Goal: Task Accomplishment & Management: Complete application form

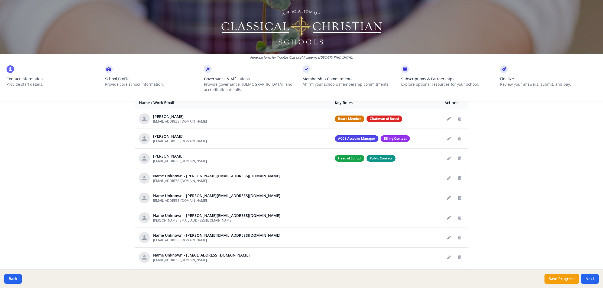
scroll to position [236, 0]
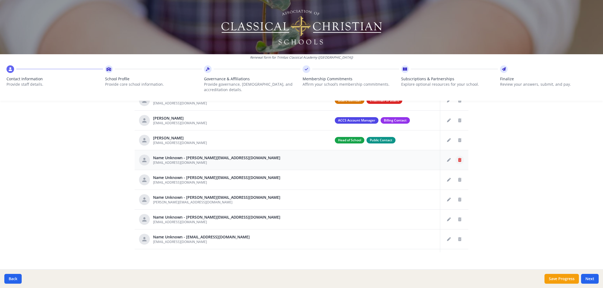
click at [459, 158] on icon "Delete staff" at bounding box center [459, 160] width 3 height 4
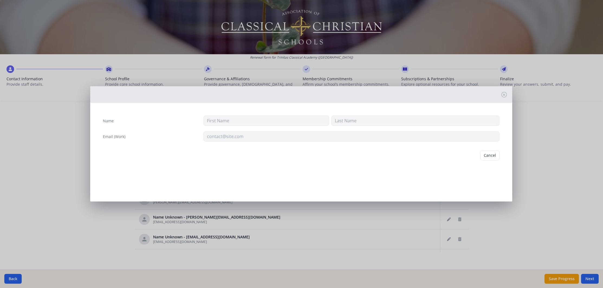
type input "[EMAIL_ADDRESS][DOMAIN_NAME]"
click at [488, 156] on button "Delete" at bounding box center [490, 155] width 19 height 10
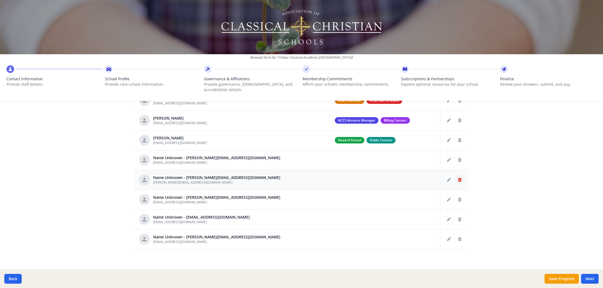
click at [458, 178] on icon "Delete staff" at bounding box center [459, 180] width 3 height 4
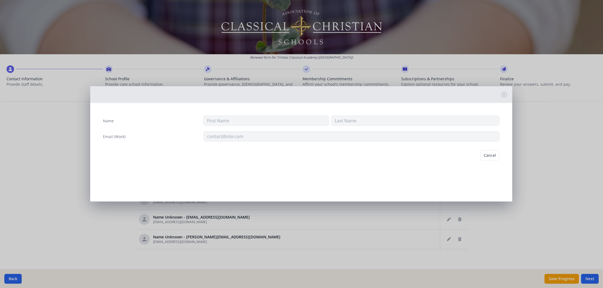
type input "[PERSON_NAME][EMAIL_ADDRESS][DOMAIN_NAME]"
click at [487, 155] on button "Delete" at bounding box center [490, 155] width 19 height 10
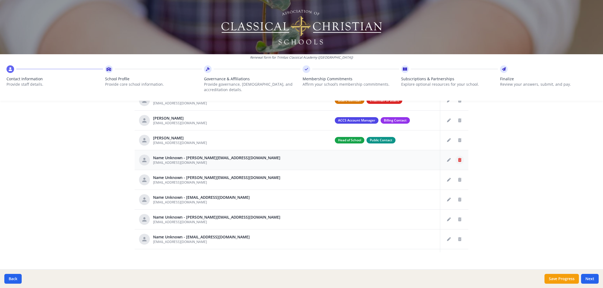
click at [460, 158] on icon "Delete staff" at bounding box center [459, 160] width 3 height 4
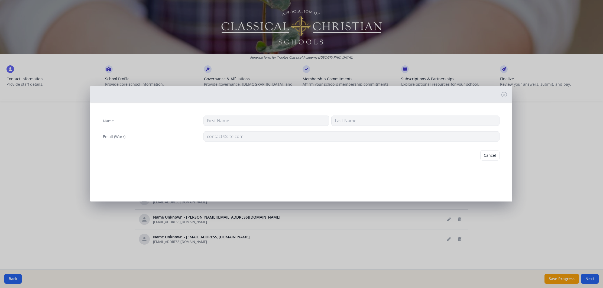
type input "[EMAIL_ADDRESS][DOMAIN_NAME]"
click at [493, 156] on button "Delete" at bounding box center [490, 155] width 19 height 10
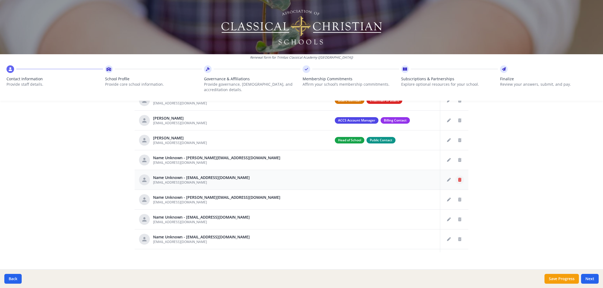
click at [459, 178] on icon "Delete staff" at bounding box center [459, 180] width 3 height 4
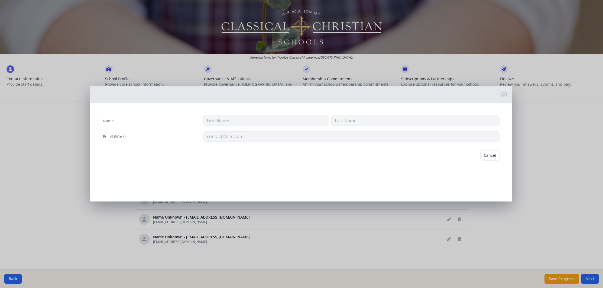
type input "[EMAIL_ADDRESS][DOMAIN_NAME]"
click at [491, 156] on button "Delete" at bounding box center [490, 155] width 19 height 10
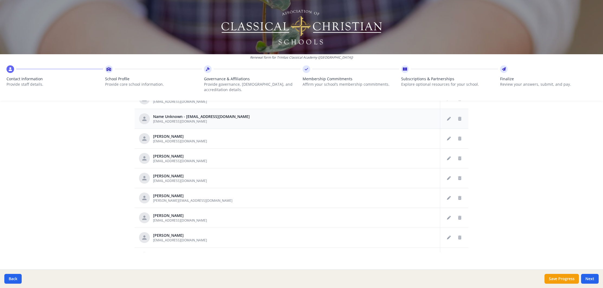
scroll to position [107, 0]
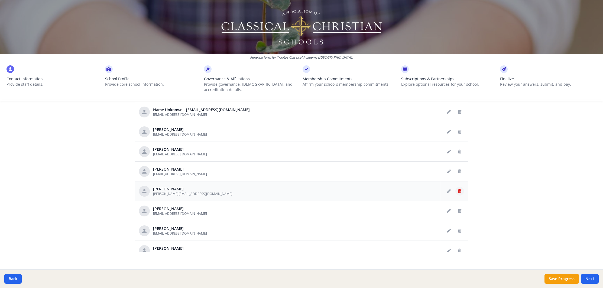
click at [458, 189] on icon "Delete staff" at bounding box center [459, 191] width 3 height 4
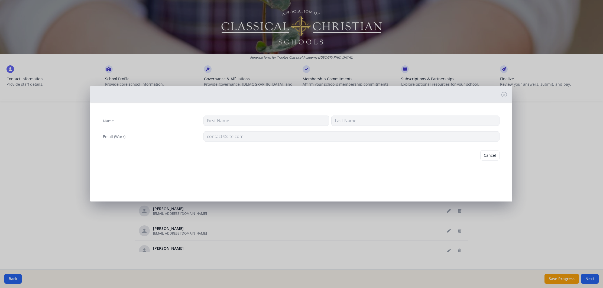
type input "[PERSON_NAME]"
type input "[PERSON_NAME][EMAIL_ADDRESS][DOMAIN_NAME]"
click at [491, 156] on button "Delete" at bounding box center [490, 155] width 19 height 10
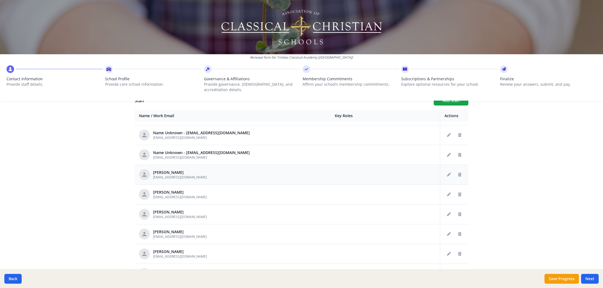
scroll to position [206, 0]
click at [450, 211] on icon "Edit staff" at bounding box center [449, 213] width 4 height 4
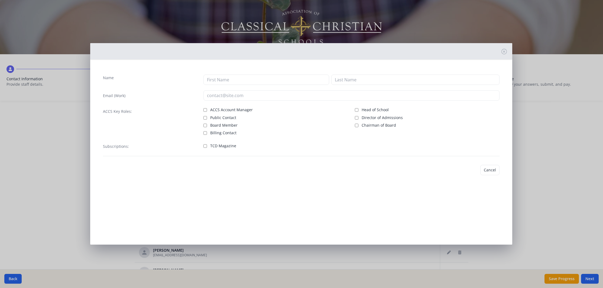
type input "[PERSON_NAME]"
type input "[EMAIL_ADDRESS][DOMAIN_NAME]"
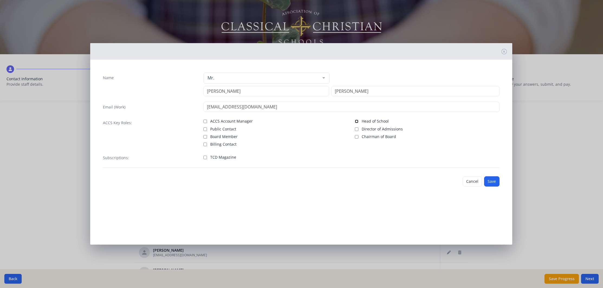
click at [356, 122] on input "Head of School" at bounding box center [357, 121] width 4 height 4
checkbox input "true"
click at [495, 181] on button "Save" at bounding box center [491, 181] width 15 height 10
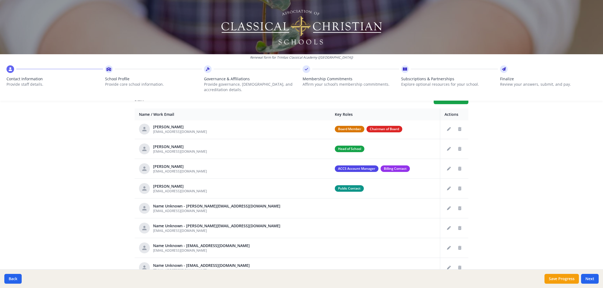
scroll to position [0, 0]
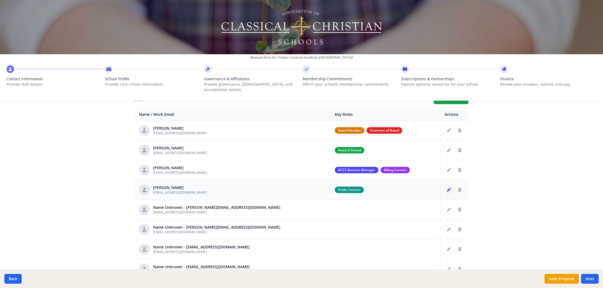
click at [447, 188] on icon "Edit staff" at bounding box center [449, 190] width 4 height 4
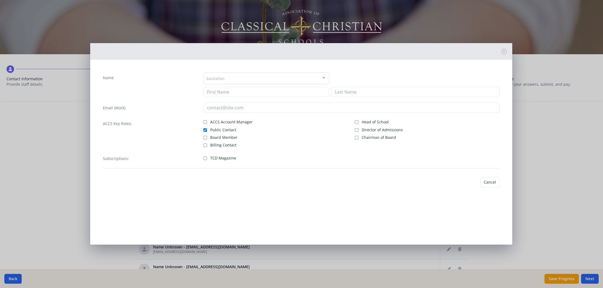
type input "[PERSON_NAME]"
type input "[EMAIL_ADDRESS][DOMAIN_NAME]"
checkbox input "true"
click at [496, 184] on button "Save" at bounding box center [491, 182] width 15 height 10
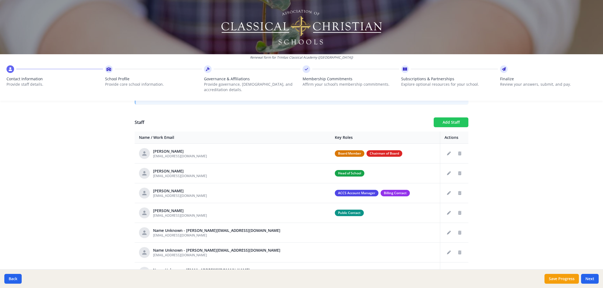
scroll to position [184, 0]
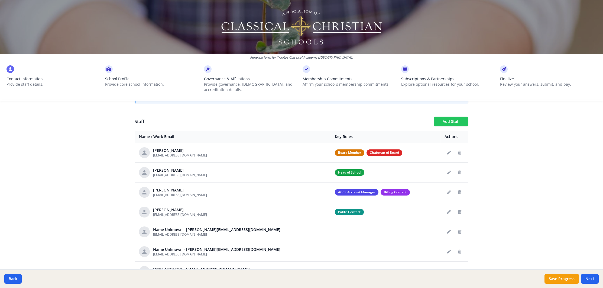
click at [445, 118] on button "Add Staff" at bounding box center [450, 121] width 35 height 10
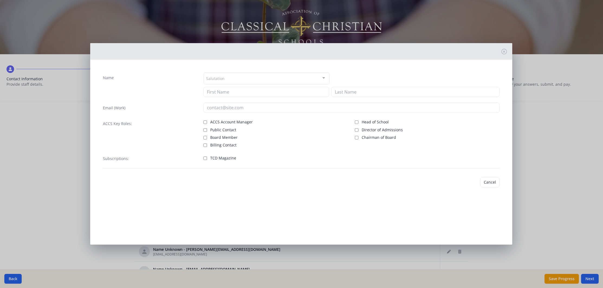
checkbox input "false"
click at [244, 81] on div "Salutation" at bounding box center [267, 79] width 126 height 12
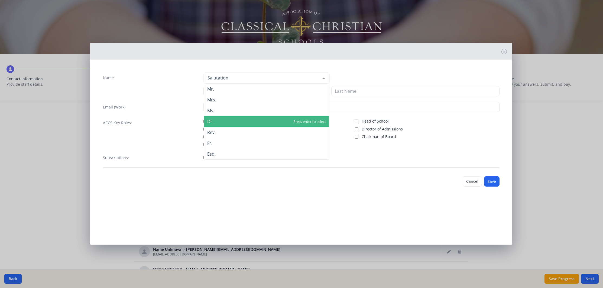
click at [223, 123] on span "Dr." at bounding box center [266, 121] width 125 height 11
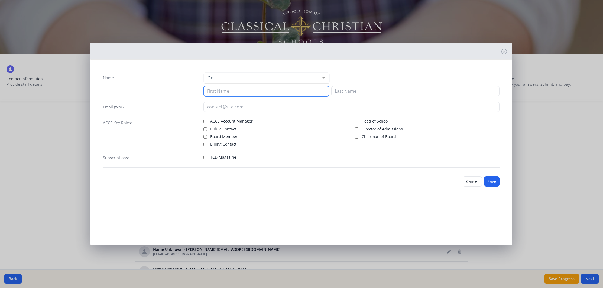
click at [229, 92] on input at bounding box center [266, 91] width 126 height 10
type input "[PERSON_NAME]"
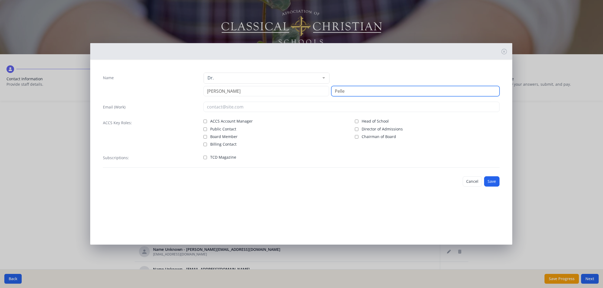
type input "Pelle"
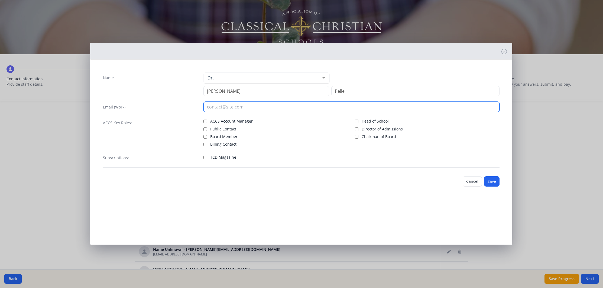
type input "q"
type input "[EMAIL_ADDRESS][DOMAIN_NAME]"
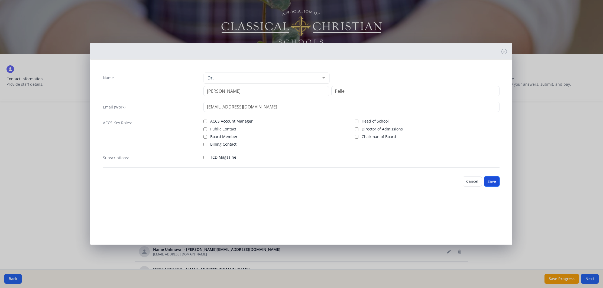
click at [494, 182] on button "Save" at bounding box center [491, 181] width 15 height 10
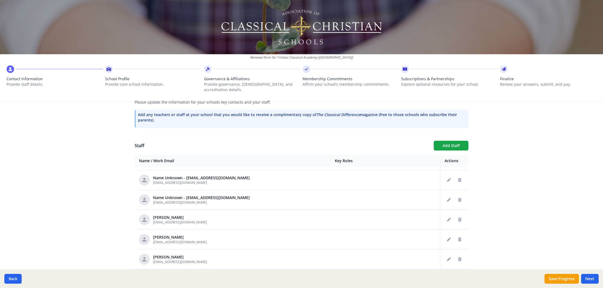
scroll to position [157, 0]
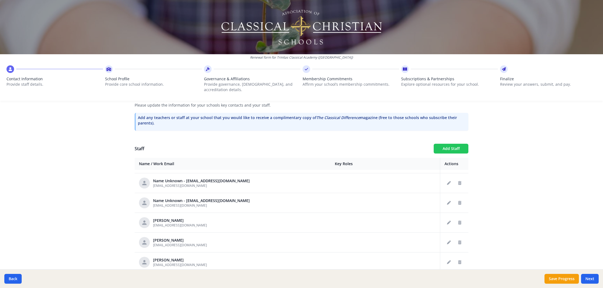
click at [457, 144] on button "Add Staff" at bounding box center [450, 148] width 35 height 10
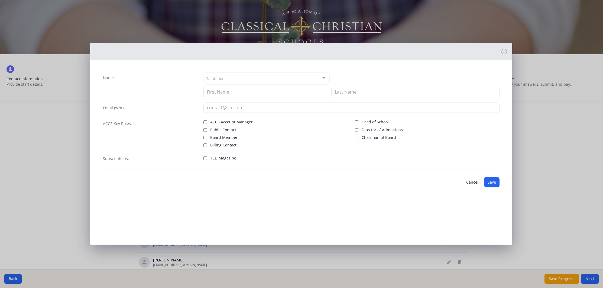
click at [288, 74] on div "Salutation" at bounding box center [267, 79] width 126 height 12
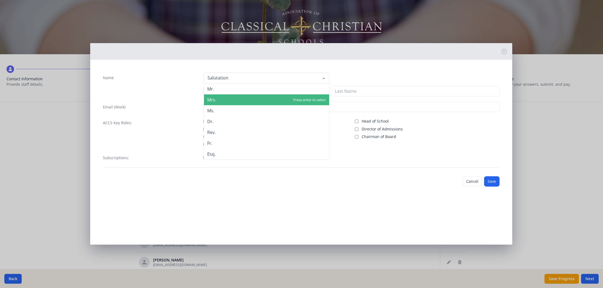
click at [223, 103] on span "Mrs." at bounding box center [266, 99] width 125 height 11
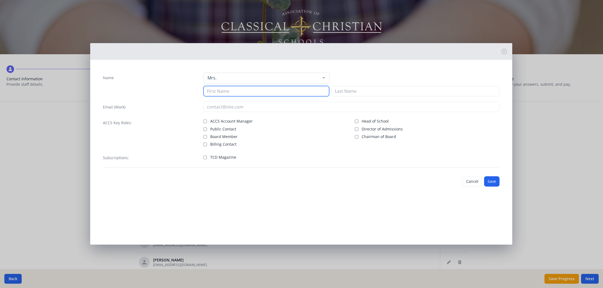
click at [225, 93] on input at bounding box center [266, 91] width 126 height 10
type input "[PERSON_NAME]"
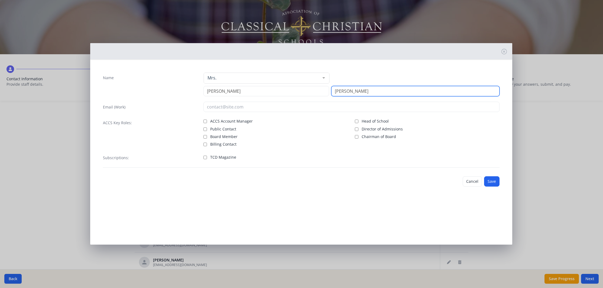
type input "[PERSON_NAME]"
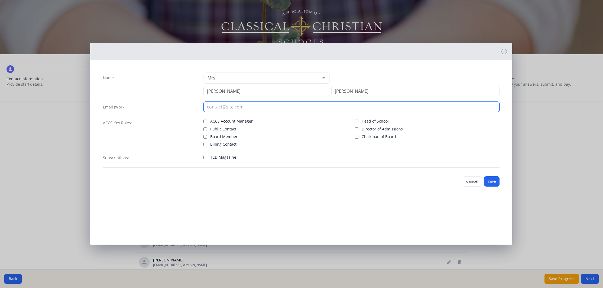
click at [218, 104] on input "email" at bounding box center [351, 107] width 296 height 10
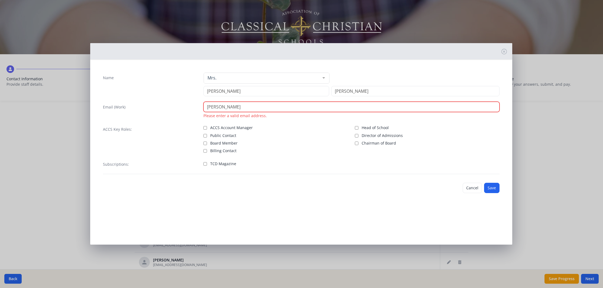
type input "[PERSON_NAME]"
click at [236, 91] on input "[PERSON_NAME]" at bounding box center [266, 91] width 126 height 10
type input "[PERSON_NAME]"
click at [235, 105] on input "[PERSON_NAME]" at bounding box center [351, 107] width 296 height 10
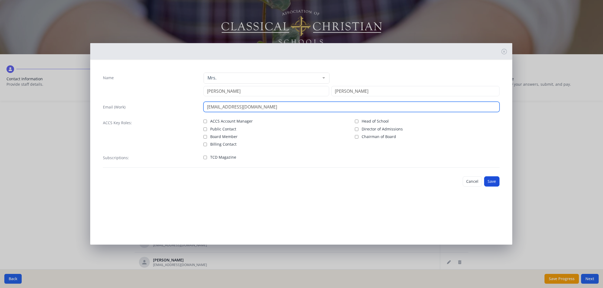
type input "[EMAIL_ADDRESS][DOMAIN_NAME]"
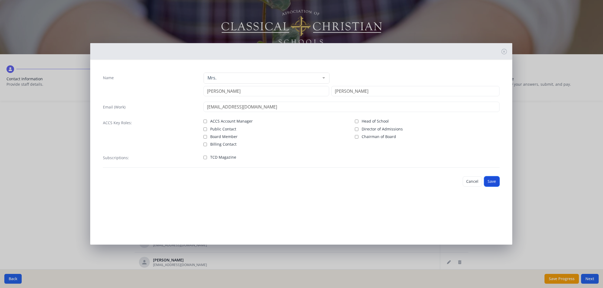
click at [493, 181] on button "Save" at bounding box center [491, 181] width 15 height 10
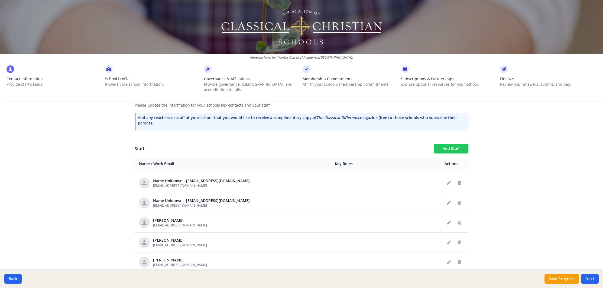
click at [449, 145] on button "Add Staff" at bounding box center [450, 148] width 35 height 10
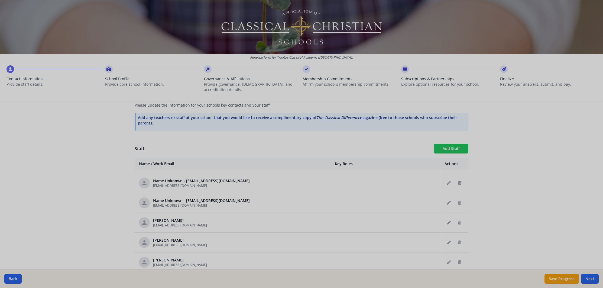
checkbox input "false"
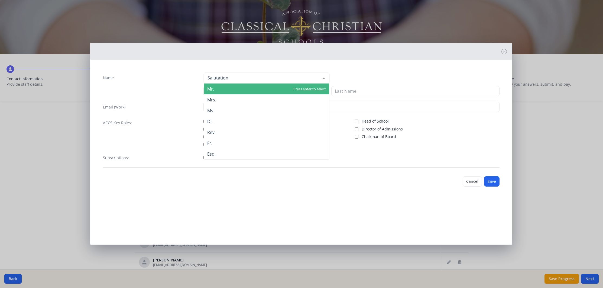
click at [280, 81] on div at bounding box center [267, 78] width 126 height 11
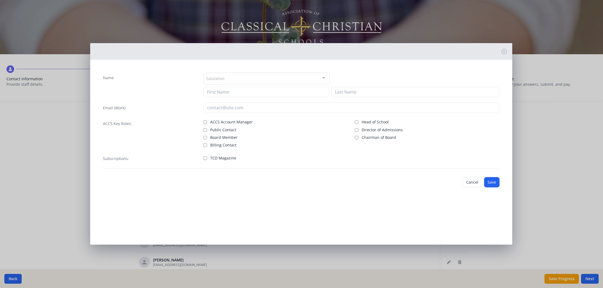
drag, startPoint x: 185, startPoint y: 97, endPoint x: 230, endPoint y: 90, distance: 45.5
click at [185, 97] on div "Name Salutation Mr. Mrs. Ms. Dr. Rev. Fr. Esq. No elements found. Consider chan…" at bounding box center [301, 120] width 405 height 105
click at [241, 94] on input at bounding box center [266, 92] width 126 height 10
type input "Emiuly"
type input "~!"
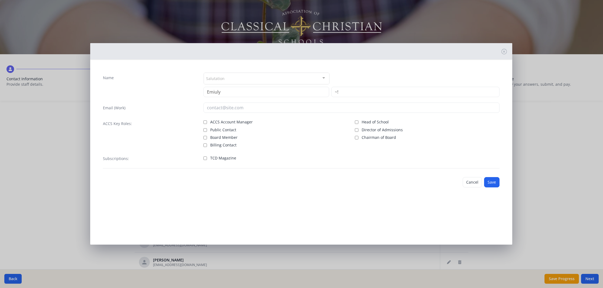
drag, startPoint x: 169, startPoint y: 118, endPoint x: 206, endPoint y: 106, distance: 38.5
click at [171, 118] on div "ACCS Key Roles:" at bounding box center [150, 133] width 95 height 30
click at [226, 90] on input "Emiuly" at bounding box center [266, 92] width 126 height 10
type input "[PERSON_NAME]"
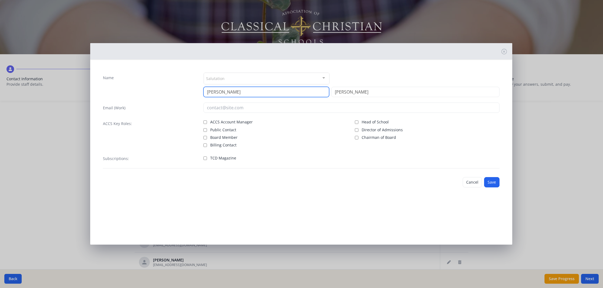
drag, startPoint x: 224, startPoint y: 92, endPoint x: 203, endPoint y: 92, distance: 21.1
click at [203, 92] on div "Name Salutation Mr. Mrs. Ms. Dr. Rev. Fr. Esq. No elements found. Consider chan…" at bounding box center [301, 84] width 396 height 25
type input "Abbey"
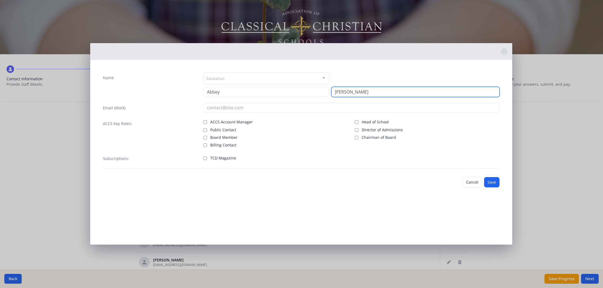
type input "[PERSON_NAME]"
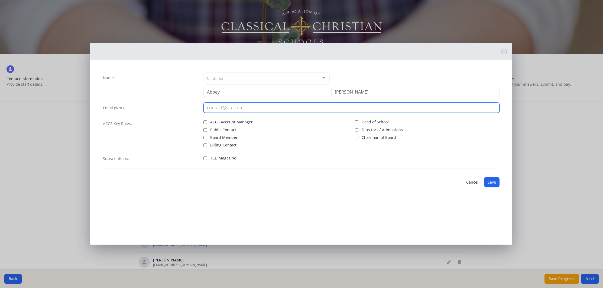
click at [218, 107] on input "email" at bounding box center [351, 107] width 296 height 10
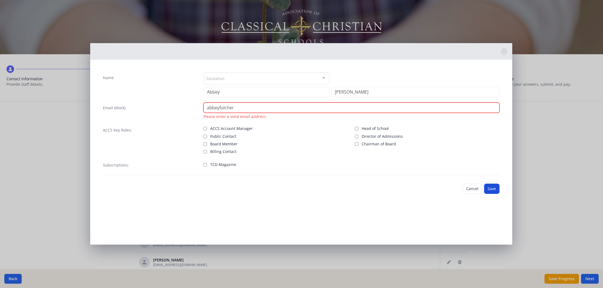
type input "abbeyfulcher"
click at [490, 191] on button "Save" at bounding box center [491, 188] width 15 height 10
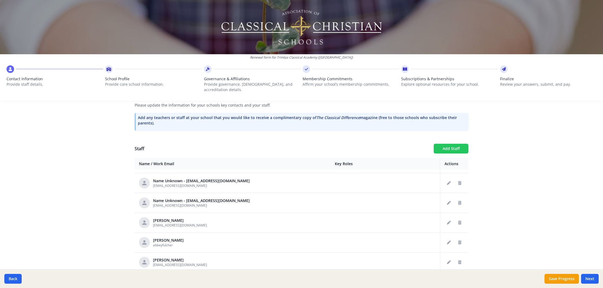
click at [447, 143] on button "Add Staff" at bounding box center [450, 148] width 35 height 10
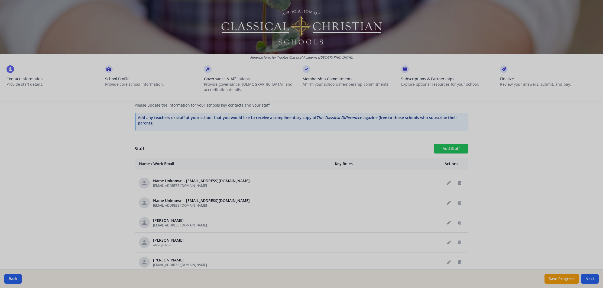
checkbox input "false"
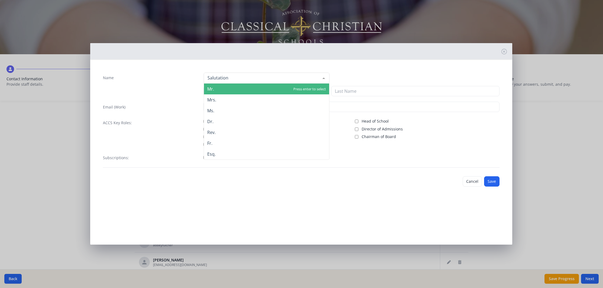
click at [253, 79] on div at bounding box center [267, 78] width 126 height 11
click at [243, 91] on span "Mr." at bounding box center [266, 88] width 125 height 11
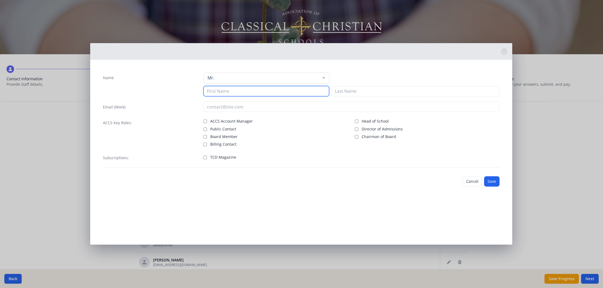
click at [240, 96] on input at bounding box center [266, 91] width 126 height 10
type input "[PERSON_NAME]"
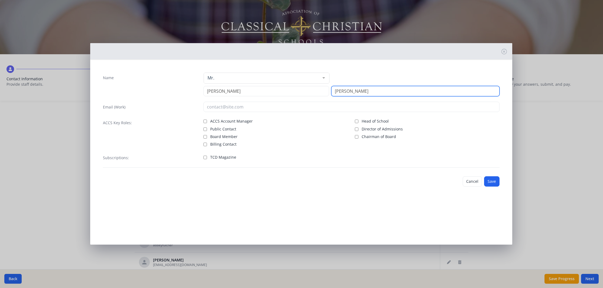
type input "[PERSON_NAME]"
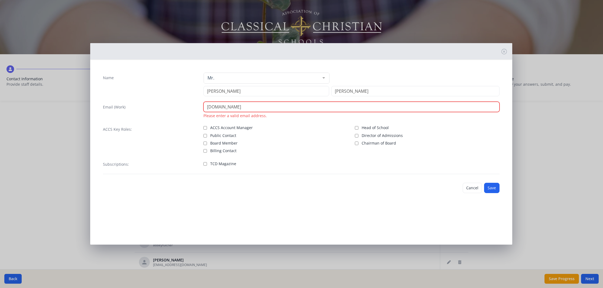
click at [232, 105] on input "[DOMAIN_NAME]" at bounding box center [351, 107] width 296 height 10
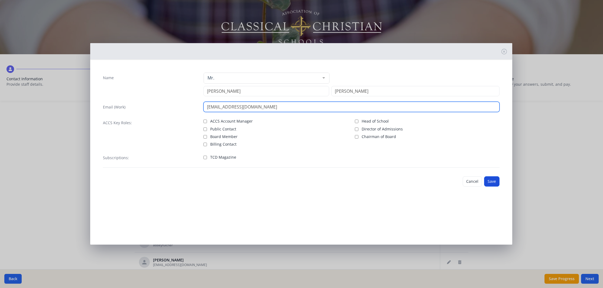
type input "[EMAIL_ADDRESS][DOMAIN_NAME]"
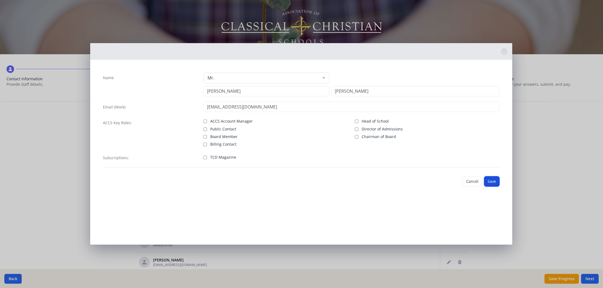
click at [493, 184] on button "Save" at bounding box center [491, 181] width 15 height 10
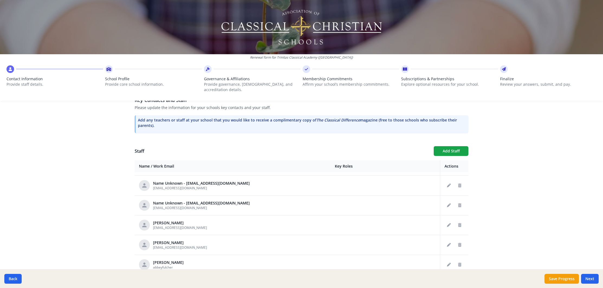
scroll to position [155, 0]
click at [455, 146] on button "Add Staff" at bounding box center [450, 151] width 35 height 10
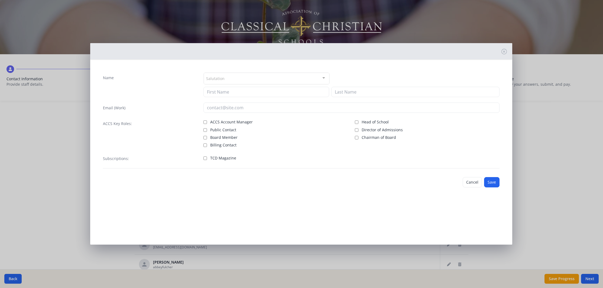
drag, startPoint x: 474, startPoint y: 185, endPoint x: 373, endPoint y: 205, distance: 102.1
click at [474, 185] on button "Cancel" at bounding box center [471, 182] width 19 height 10
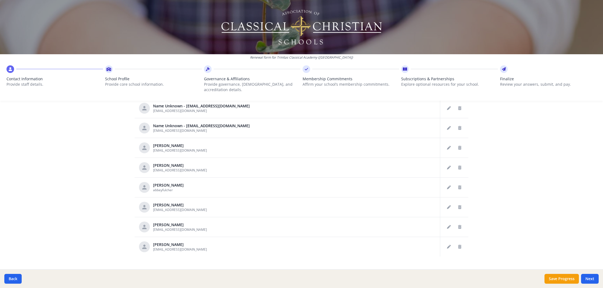
scroll to position [236, 0]
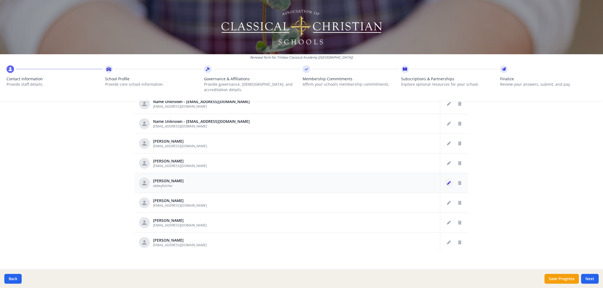
click at [449, 181] on icon "Edit staff" at bounding box center [449, 183] width 4 height 4
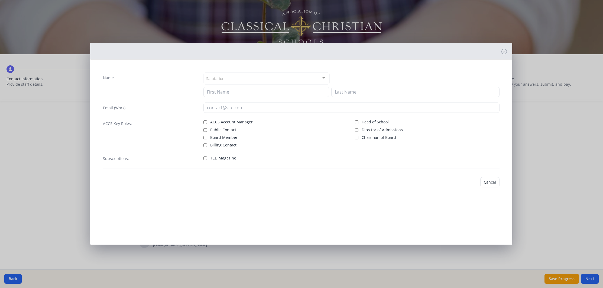
type input "Abbey"
type input "[PERSON_NAME]"
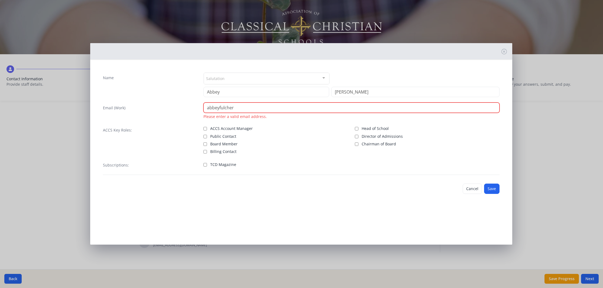
click at [237, 103] on input "abbeyfulcher" at bounding box center [351, 107] width 296 height 10
click at [238, 108] on input "abbeyfulcher" at bounding box center [351, 107] width 296 height 10
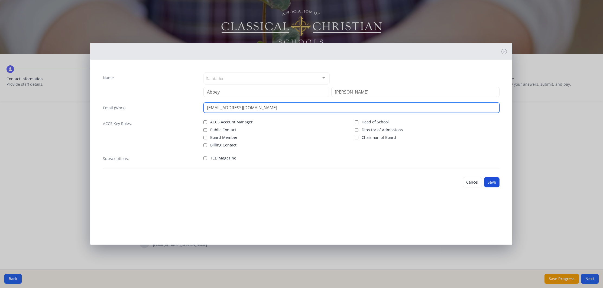
type input "[EMAIL_ADDRESS][DOMAIN_NAME]"
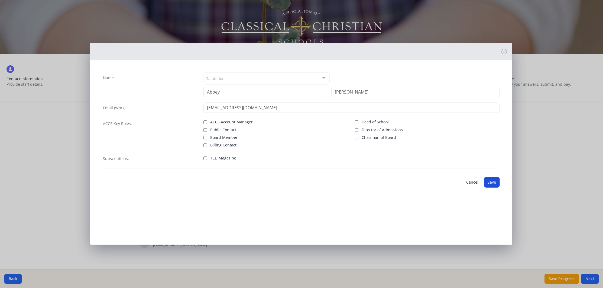
click at [489, 183] on button "Save" at bounding box center [491, 182] width 15 height 10
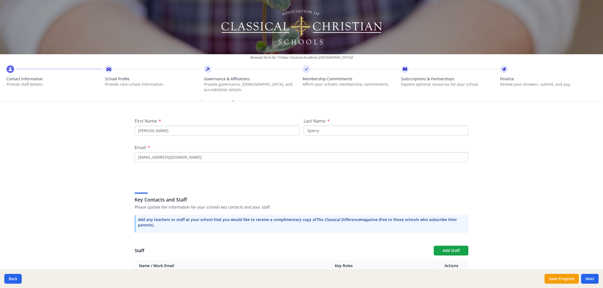
scroll to position [61, 0]
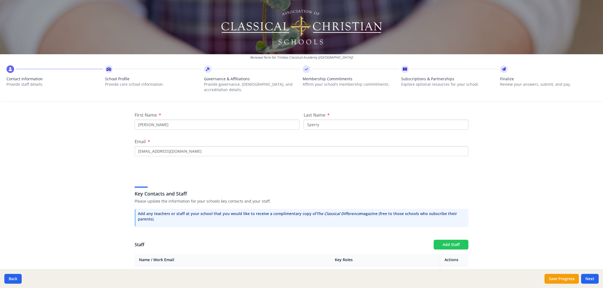
click at [446, 239] on button "Add Staff" at bounding box center [450, 244] width 35 height 10
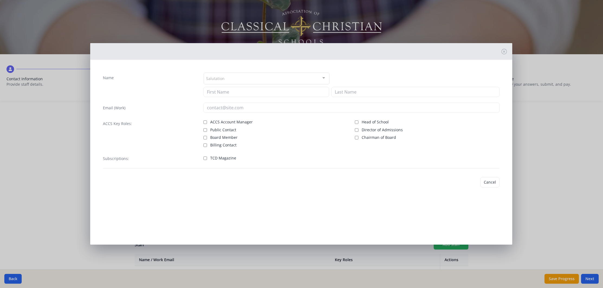
checkbox input "false"
click at [238, 93] on input at bounding box center [266, 92] width 126 height 10
type input "[PERSON_NAME]"
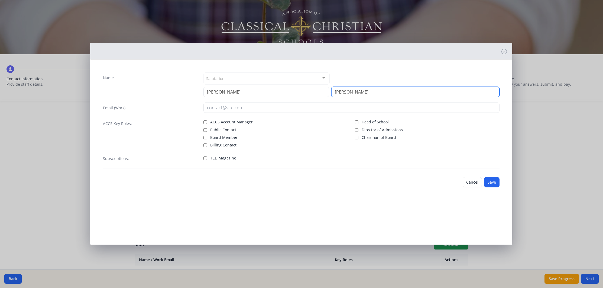
type input "[PERSON_NAME]"
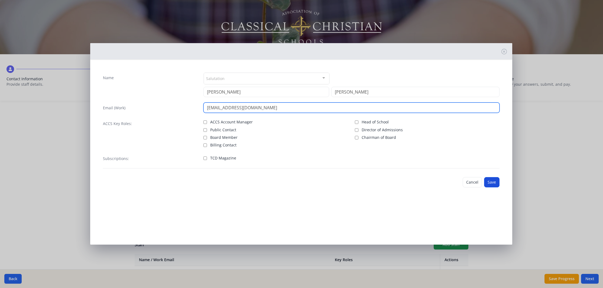
type input "[EMAIL_ADDRESS][DOMAIN_NAME]"
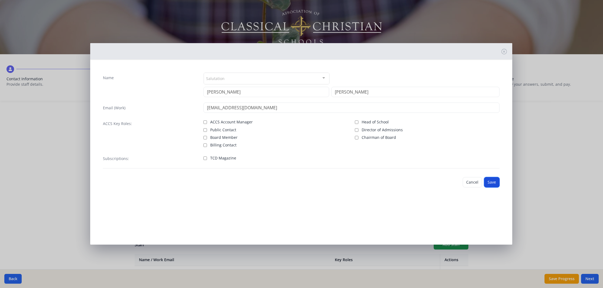
click at [495, 182] on button "Save" at bounding box center [491, 182] width 15 height 10
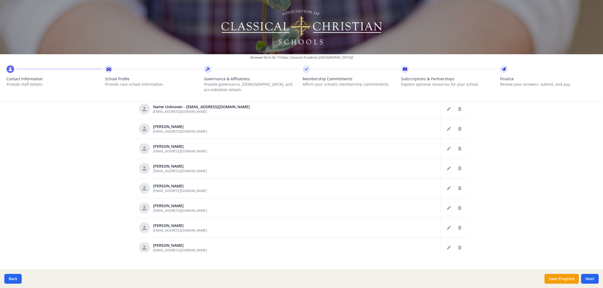
scroll to position [131, 0]
click at [576, 281] on button "Save Progress" at bounding box center [561, 278] width 34 height 10
click at [585, 279] on button "Next" at bounding box center [590, 278] width 18 height 10
type input "[PHONE_NUMBER]"
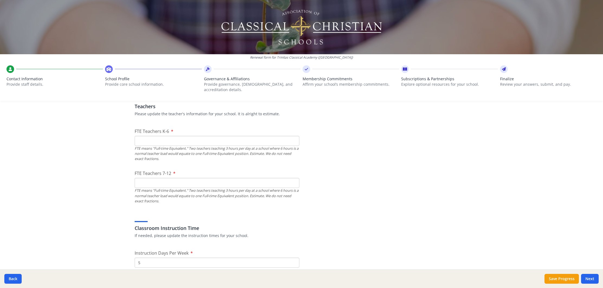
scroll to position [320, 0]
click at [146, 139] on input "FTE Teachers K-6" at bounding box center [217, 142] width 165 height 10
type input "7"
click at [141, 179] on input "FTE Teachers 7-12" at bounding box center [217, 184] width 165 height 10
type input "4"
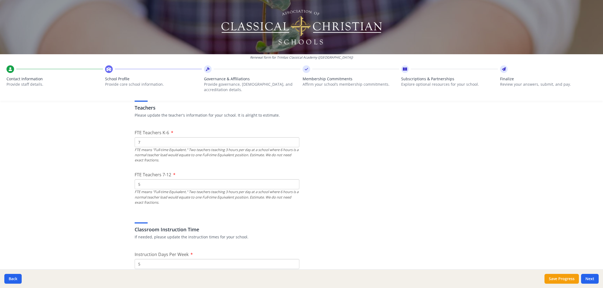
type input "5"
click at [103, 254] on div "Renewal form for Trinitas Classical Academy ([GEOGRAPHIC_DATA]) Contact Informa…" at bounding box center [301, 144] width 603 height 288
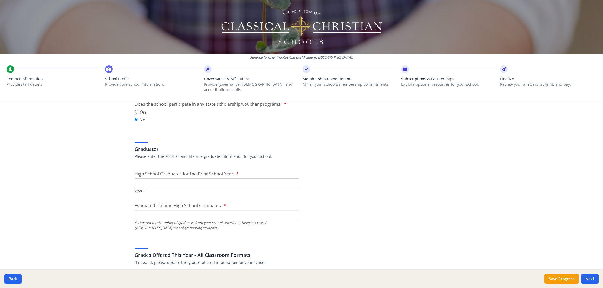
scroll to position [726, 0]
click at [148, 180] on input "High School Graduates for the Prior School Year." at bounding box center [217, 183] width 165 height 10
type input "3"
click at [125, 218] on div "Renewal form for Trinitas Classical Academy ([GEOGRAPHIC_DATA]) Contact Informa…" at bounding box center [301, 144] width 603 height 288
click at [160, 211] on input "Estimated Lifetime High School Graduates." at bounding box center [217, 214] width 165 height 10
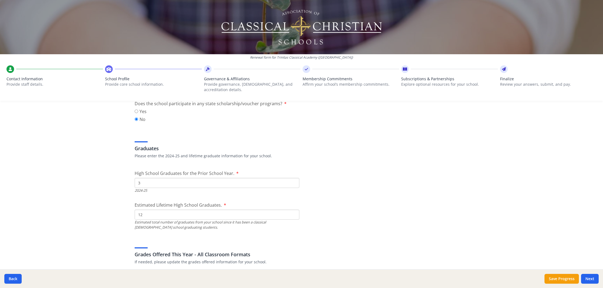
type input "12"
click at [106, 219] on div "Renewal form for Trinitas Classical Academy ([GEOGRAPHIC_DATA]) Contact Informa…" at bounding box center [301, 144] width 603 height 288
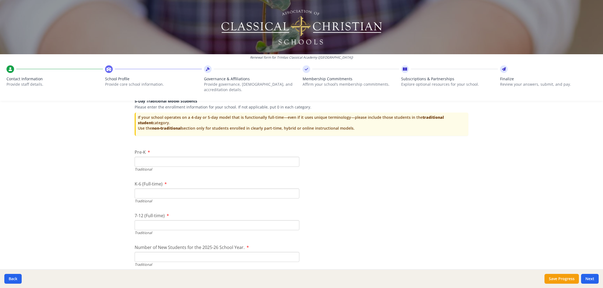
scroll to position [1097, 0]
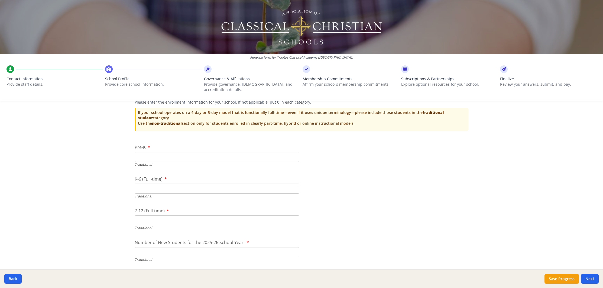
click at [145, 152] on input "Pre-K" at bounding box center [217, 157] width 165 height 10
click at [293, 152] on input "11" at bounding box center [217, 157] width 165 height 10
type input "12"
click at [294, 152] on input "12" at bounding box center [217, 157] width 165 height 10
click at [161, 185] on input "K-6 (Full-time)" at bounding box center [217, 188] width 165 height 10
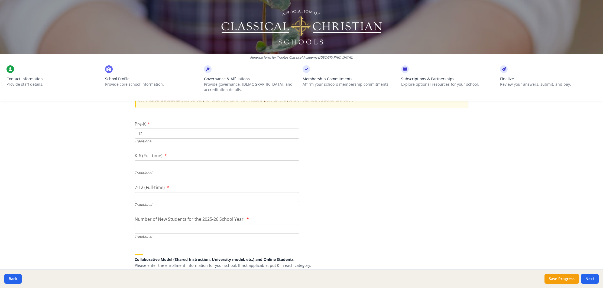
scroll to position [1120, 0]
type input "55"
click at [162, 195] on input "7-12 (Full-time)" at bounding box center [217, 198] width 165 height 10
type input "22"
click at [156, 224] on input "Number of New Students for the 2025-26 School Year." at bounding box center [217, 229] width 165 height 10
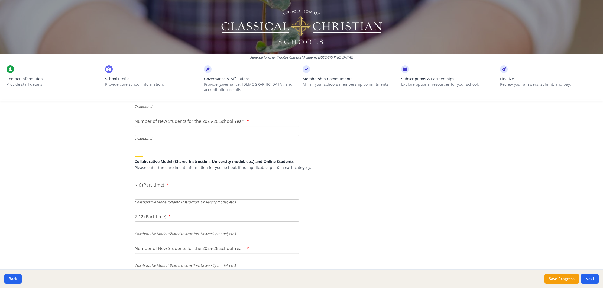
scroll to position [1219, 0]
type input "10"
click at [89, 241] on div "Renewal form for Trinitas Classical Academy ([GEOGRAPHIC_DATA]) Contact Informa…" at bounding box center [301, 144] width 603 height 288
click at [161, 189] on input "K-6 (Part-time)" at bounding box center [217, 194] width 165 height 10
type input "0"
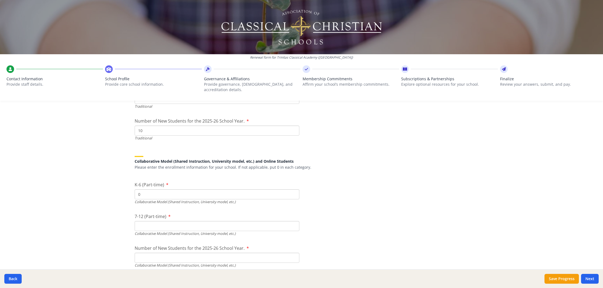
click at [151, 221] on input "7-12 (Part-time)" at bounding box center [217, 226] width 165 height 10
type input "1"
click at [87, 237] on div "Renewal form for Trinitas Classical Academy ([GEOGRAPHIC_DATA]) Contact Informa…" at bounding box center [301, 144] width 603 height 288
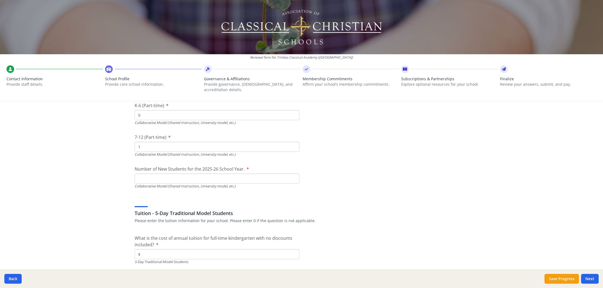
scroll to position [1298, 0]
click at [162, 56] on input "Number of New Students for the 2025-26 School Year." at bounding box center [217, 51] width 165 height 10
type input "1"
click at [90, 222] on div "Renewal form for Trinitas Classical Academy ([GEOGRAPHIC_DATA]) Contact Informa…" at bounding box center [301, 144] width 603 height 288
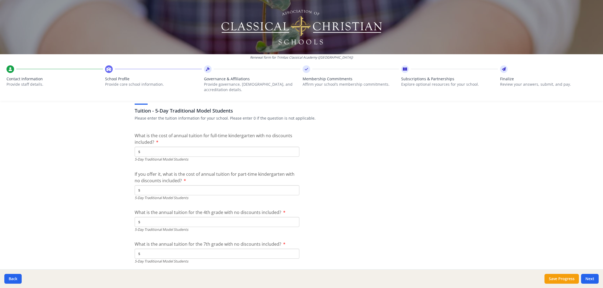
scroll to position [1414, 0]
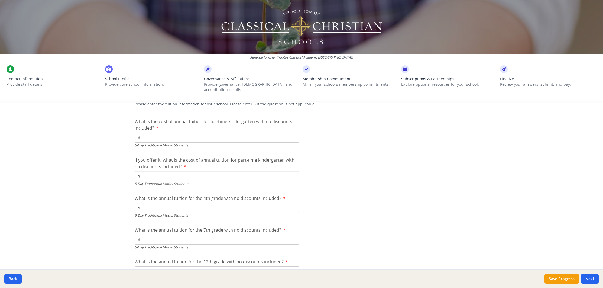
click at [148, 135] on input "$" at bounding box center [217, 137] width 165 height 10
type input "$11 950"
click at [153, 171] on input "$" at bounding box center [217, 176] width 165 height 10
click at [91, 182] on div "Renewal form for Trinitas Classical Academy ([GEOGRAPHIC_DATA]) Contact Informa…" at bounding box center [301, 144] width 603 height 288
click at [159, 203] on input "$" at bounding box center [217, 208] width 165 height 10
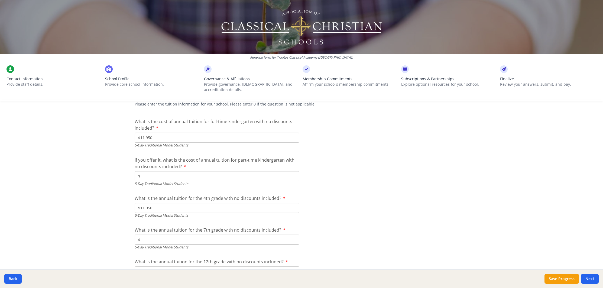
type input "$11 950"
click at [161, 234] on input "$" at bounding box center [217, 239] width 165 height 10
type input "$11 950"
click at [88, 262] on div "Renewal form for Trinitas Classical Academy ([GEOGRAPHIC_DATA]) Contact Informa…" at bounding box center [301, 144] width 603 height 288
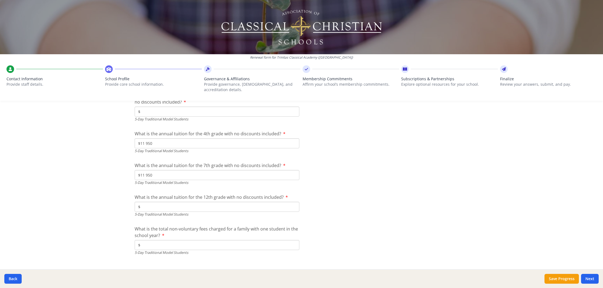
scroll to position [1483, 0]
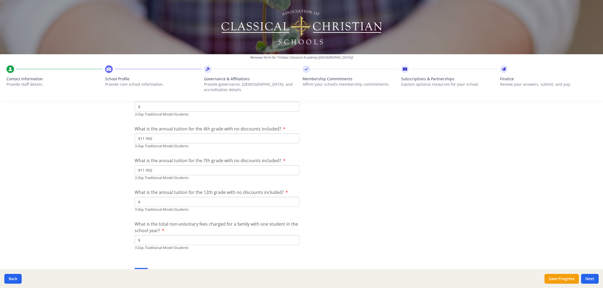
click at [149, 197] on input "$" at bounding box center [217, 202] width 165 height 10
type input "$11 950"
click at [107, 250] on div "Renewal form for Trinitas Classical Academy ([GEOGRAPHIC_DATA]) Contact Informa…" at bounding box center [301, 144] width 603 height 288
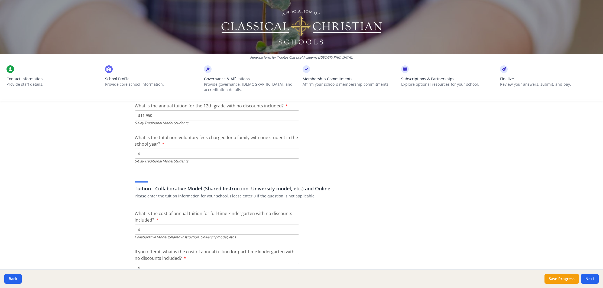
scroll to position [1571, 0]
click at [170, 147] on input "$" at bounding box center [217, 152] width 165 height 10
type input "$0"
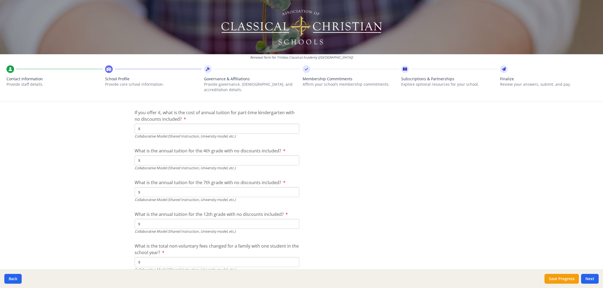
scroll to position [1729, 0]
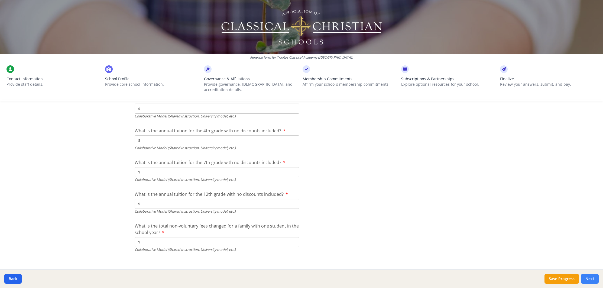
click at [592, 278] on button "Next" at bounding box center [590, 278] width 18 height 10
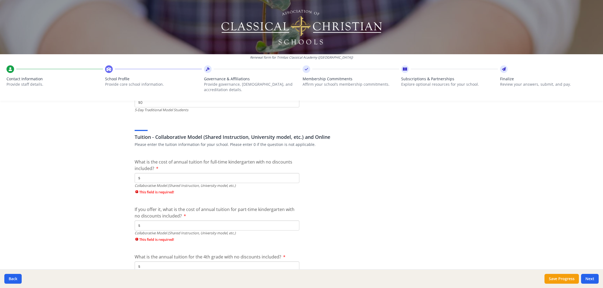
scroll to position [1630, 0]
click at [172, 173] on input "$" at bounding box center [217, 178] width 165 height 10
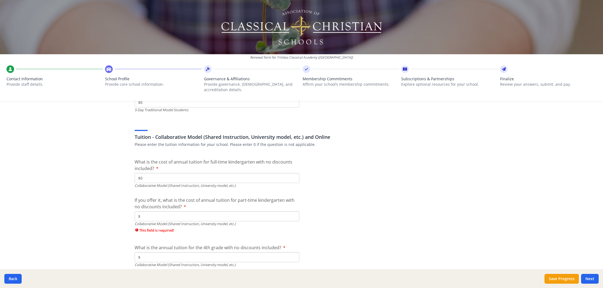
type input "$0"
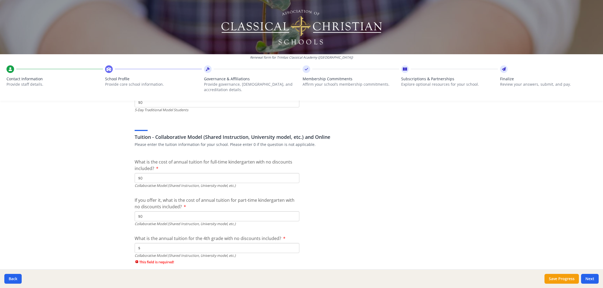
type input "$0"
click at [156, 244] on input "$0" at bounding box center [217, 248] width 165 height 10
type input "$0"
click at [191, 221] on div "Collaborative Model (Shared Instruction, University model, etc.)" at bounding box center [217, 223] width 165 height 5
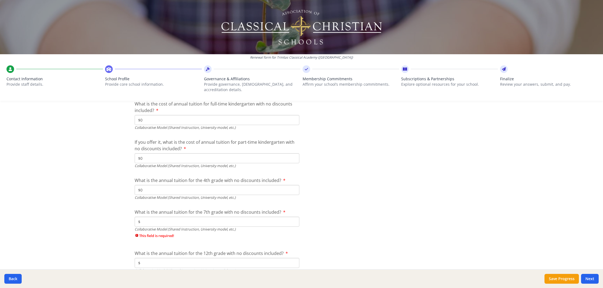
scroll to position [1694, 0]
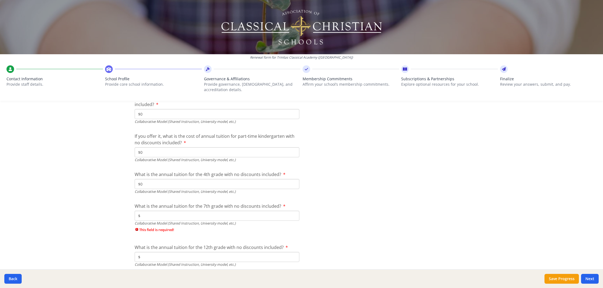
click at [176, 210] on input "$" at bounding box center [217, 215] width 165 height 10
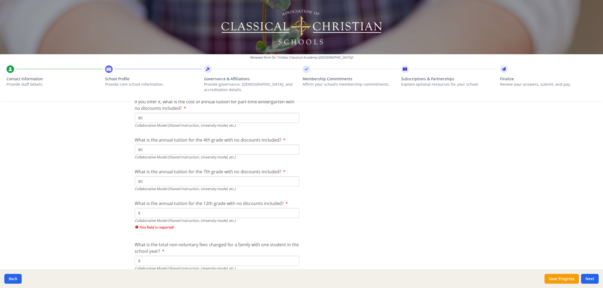
scroll to position [1729, 0]
type input "$0"
click at [154, 210] on input "$" at bounding box center [217, 212] width 165 height 10
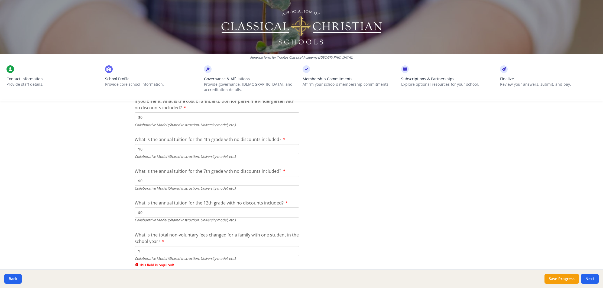
type input "$0"
click at [155, 246] on input "$" at bounding box center [217, 251] width 165 height 10
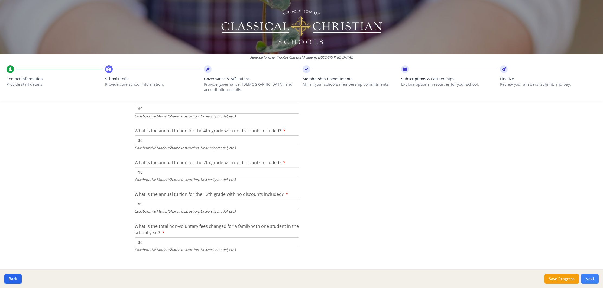
type input "$0"
click at [593, 281] on button "Next" at bounding box center [590, 278] width 18 height 10
click at [590, 279] on button "Next" at bounding box center [590, 278] width 18 height 10
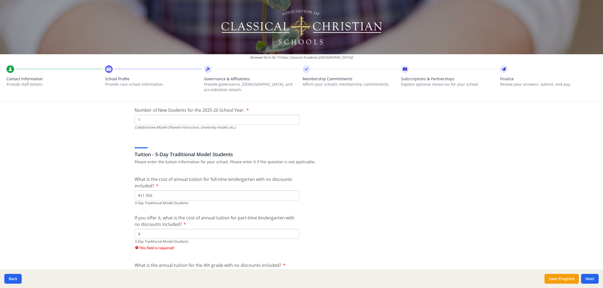
scroll to position [1386, 0]
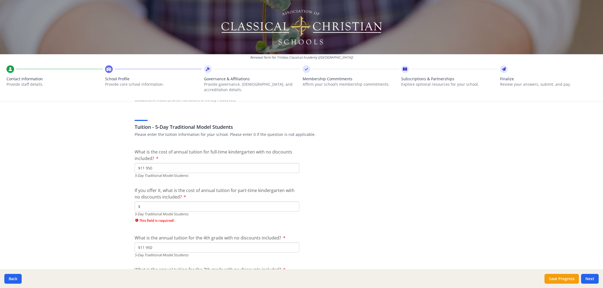
click at [154, 201] on input "$" at bounding box center [217, 206] width 165 height 10
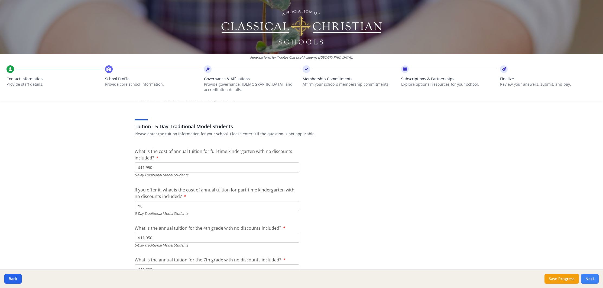
type input "$0"
click at [586, 277] on button "Next" at bounding box center [590, 278] width 18 height 10
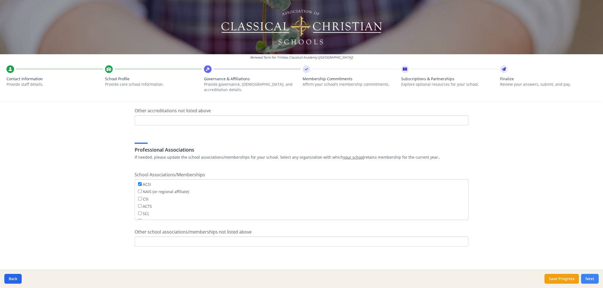
scroll to position [275, 0]
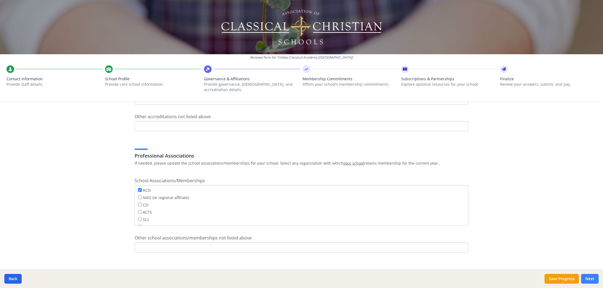
click at [592, 280] on button "Next" at bounding box center [590, 278] width 18 height 10
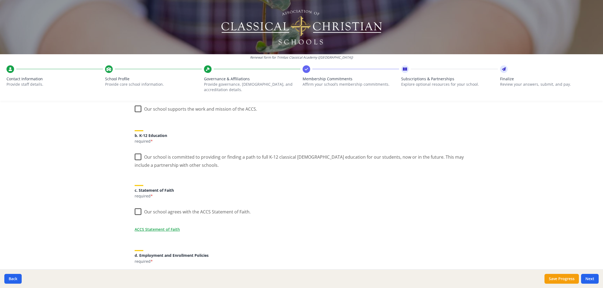
scroll to position [94, 0]
click at [136, 102] on label "Our school supports the work and mission of the ACCS." at bounding box center [196, 106] width 122 height 12
click at [0, 0] on input "Our school supports the work and mission of the ACCS." at bounding box center [0, 0] width 0 height 0
drag, startPoint x: 138, startPoint y: 149, endPoint x: 140, endPoint y: 154, distance: 4.9
click at [138, 149] on label "Our school is committed to providing or finding a path to full K-12 classical […" at bounding box center [302, 157] width 334 height 18
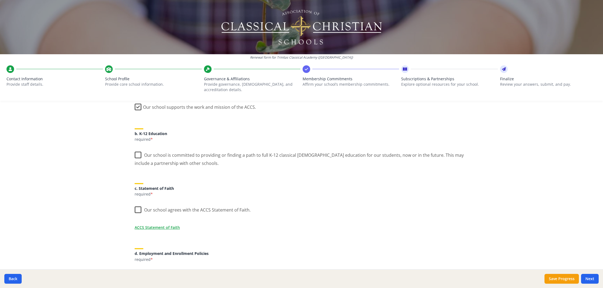
click at [0, 0] on input "Our school is committed to providing or finding a path to full K-12 classical […" at bounding box center [0, 0] width 0 height 0
click at [139, 203] on label "Our school agrees with the ACCS Statement of Faith." at bounding box center [193, 209] width 116 height 12
click at [0, 0] on input "Our school agrees with the ACCS Statement of Faith." at bounding box center [0, 0] width 0 height 0
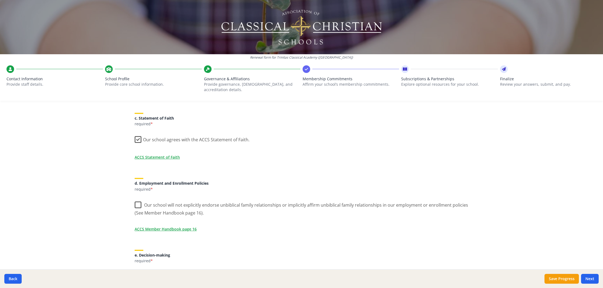
scroll to position [168, 0]
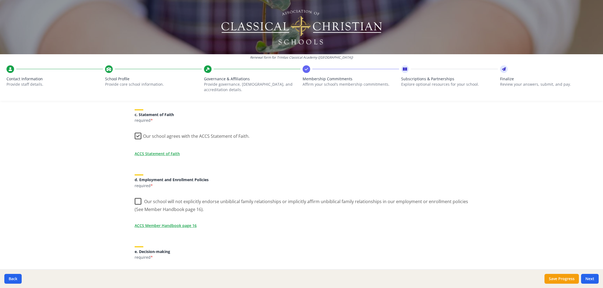
drag, startPoint x: 137, startPoint y: 196, endPoint x: 113, endPoint y: 201, distance: 25.1
click at [137, 196] on label "Our school will not explicitly endorse unbiblical family relationships or impli…" at bounding box center [302, 203] width 334 height 18
click at [0, 0] on input "Our school will not explicitly endorse unbiblical family relationships or impli…" at bounding box center [0, 0] width 0 height 0
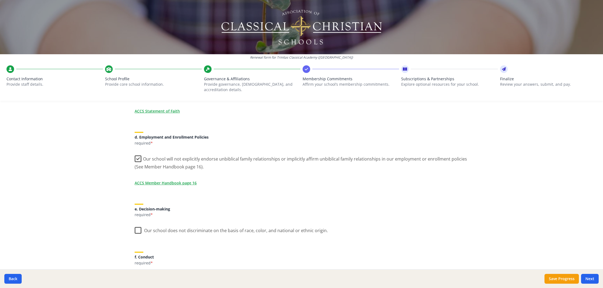
scroll to position [230, 0]
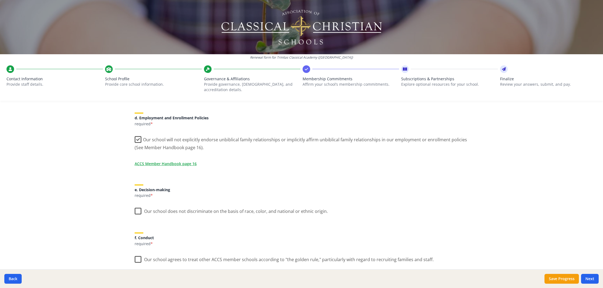
click at [140, 206] on label "Our school does not discriminate on the basis of race, color, and national or e…" at bounding box center [231, 210] width 193 height 12
click at [0, 0] on input "Our school does not discriminate on the basis of race, color, and national or e…" at bounding box center [0, 0] width 0 height 0
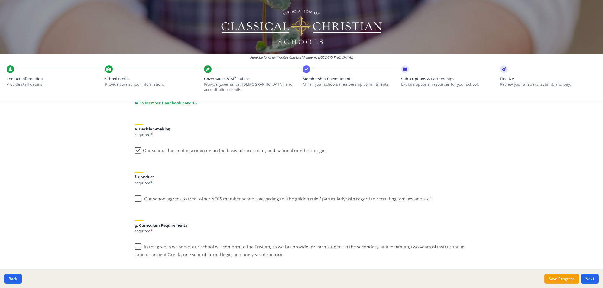
scroll to position [298, 0]
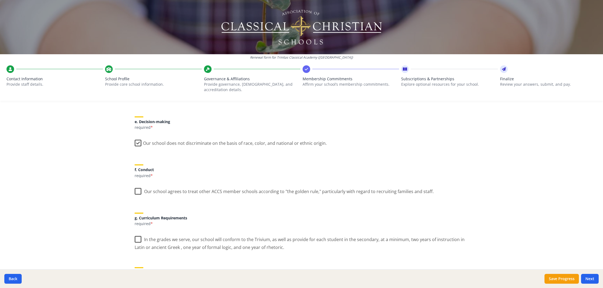
click at [138, 187] on label "Our school agrees to treat other ACCS member schools according to "the golden r…" at bounding box center [284, 190] width 299 height 12
click at [0, 0] on input "Our school agrees to treat other ACCS member schools according to "the golden r…" at bounding box center [0, 0] width 0 height 0
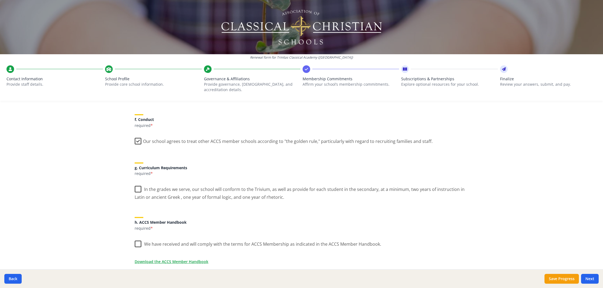
scroll to position [348, 0]
drag, startPoint x: 138, startPoint y: 184, endPoint x: 140, endPoint y: 205, distance: 20.4
click at [138, 185] on label "In the grades we serve, our school will conform to the Trivium, as well as prov…" at bounding box center [302, 190] width 334 height 18
click at [0, 0] on input "In the grades we serve, our school will conform to the Trivium, as well as prov…" at bounding box center [0, 0] width 0 height 0
drag, startPoint x: 138, startPoint y: 237, endPoint x: 98, endPoint y: 217, distance: 44.4
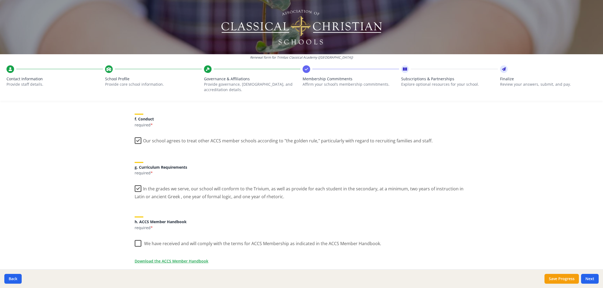
click at [138, 237] on label "We have received and will comply with the terms for ACCS Membership as indicate…" at bounding box center [258, 242] width 246 height 12
click at [0, 0] on input "We have received and will comply with the terms for ACCS Membership as indicate…" at bounding box center [0, 0] width 0 height 0
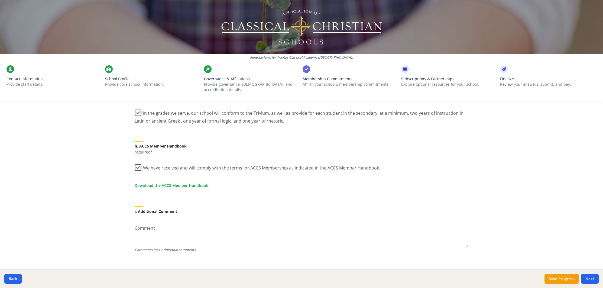
scroll to position [425, 0]
click at [584, 277] on button "Next" at bounding box center [590, 278] width 18 height 10
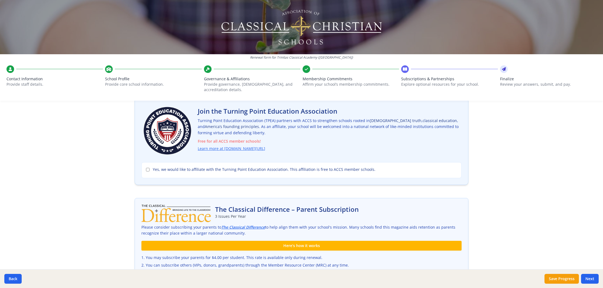
scroll to position [34, 0]
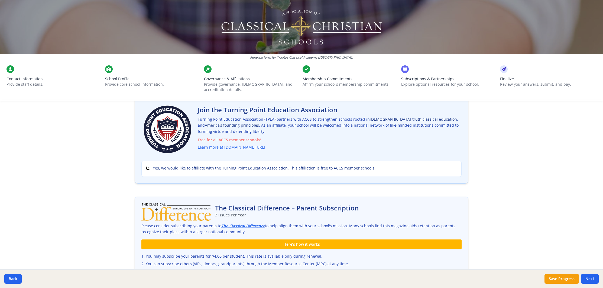
click at [146, 166] on input "Yes, we would like to affiliate with the Turning Point Education Association. T…" at bounding box center [148, 168] width 4 height 4
checkbox input "true"
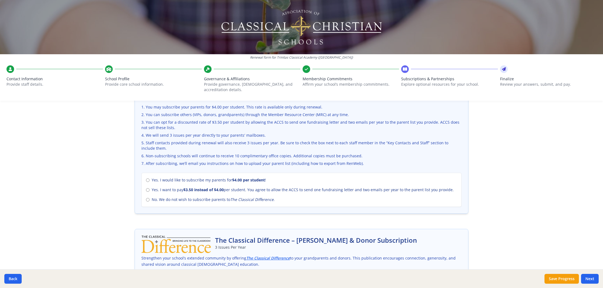
scroll to position [187, 0]
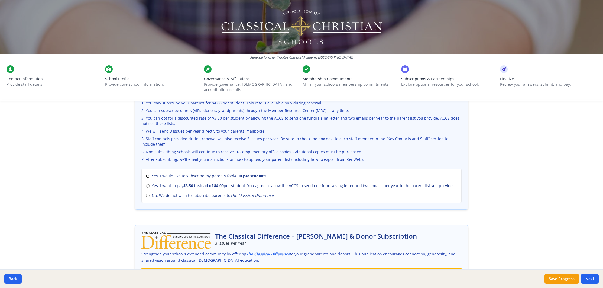
click at [148, 174] on input "Yes. I would like to subscribe my parents for $4.00 per student !" at bounding box center [148, 176] width 4 height 4
radio input "true"
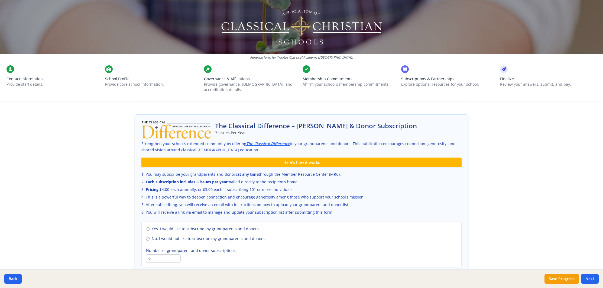
scroll to position [326, 0]
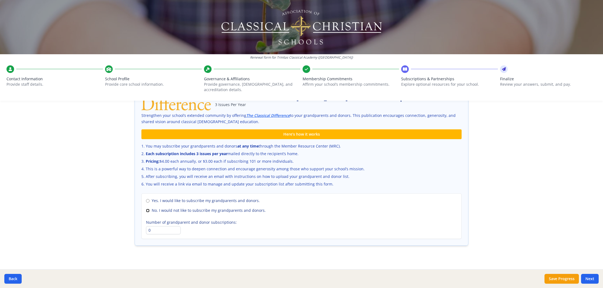
click at [147, 208] on input "No. I would not like to subscribe my grandparents and donors." at bounding box center [148, 210] width 4 height 4
radio input "true"
click at [592, 279] on button "Next" at bounding box center [590, 278] width 18 height 10
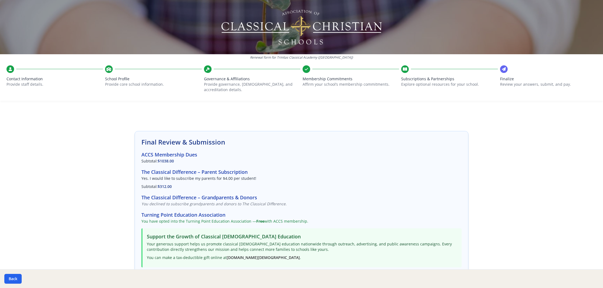
scroll to position [110, 0]
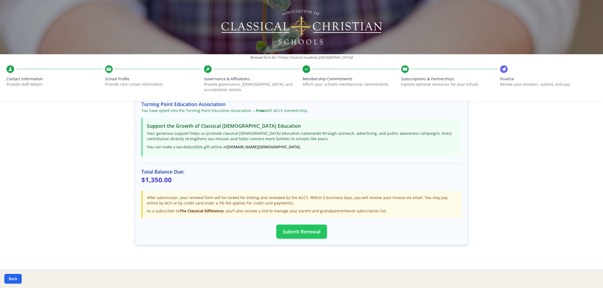
click at [304, 226] on button "Submit Renewal" at bounding box center [301, 231] width 51 height 14
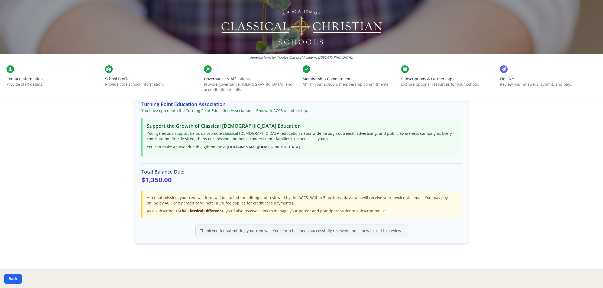
scroll to position [109, 0]
